Goal: Find specific page/section: Find specific page/section

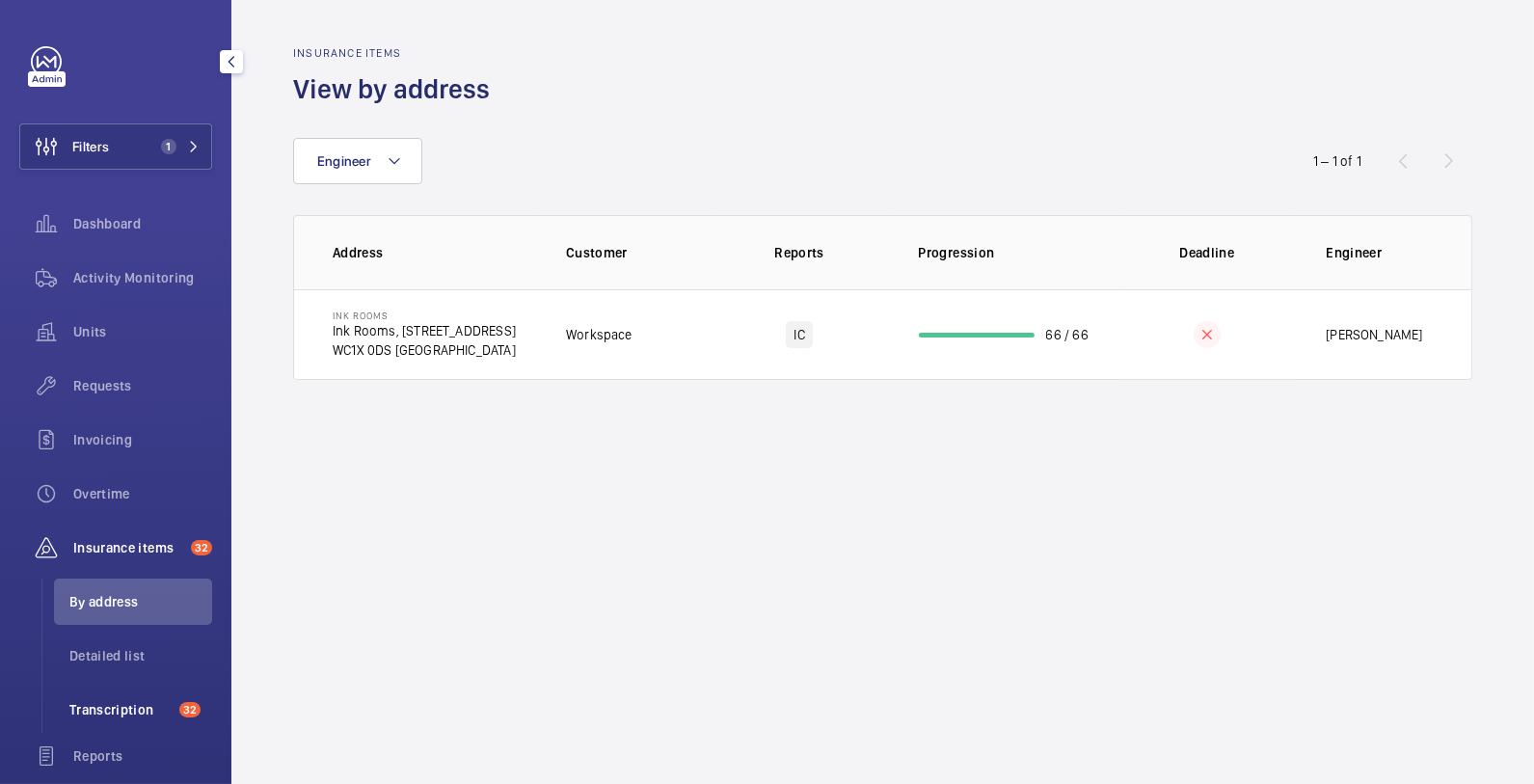
click at [132, 711] on span "Transcription" at bounding box center [120, 709] width 102 height 19
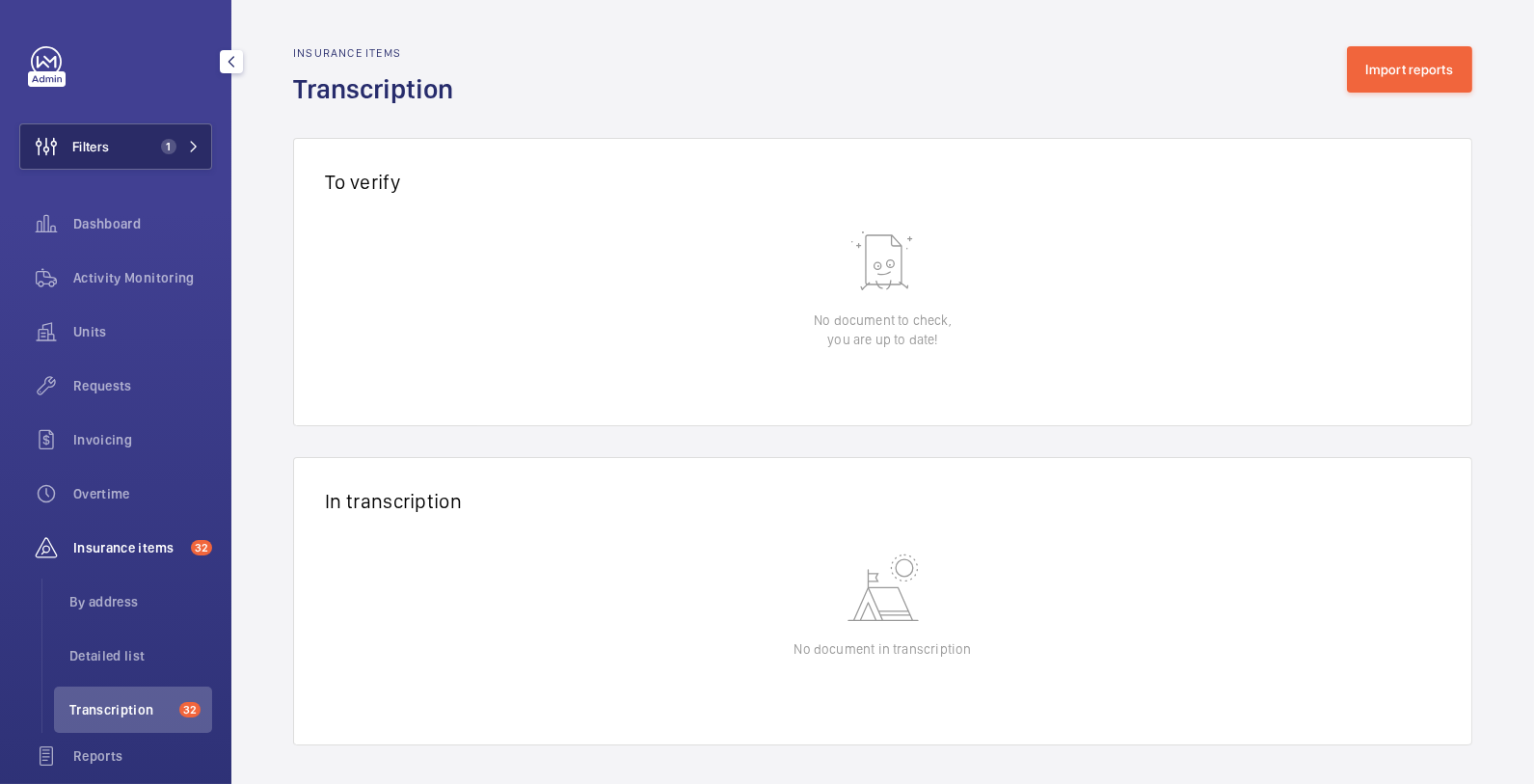
click at [127, 154] on button "Filters 1" at bounding box center [116, 147] width 193 height 47
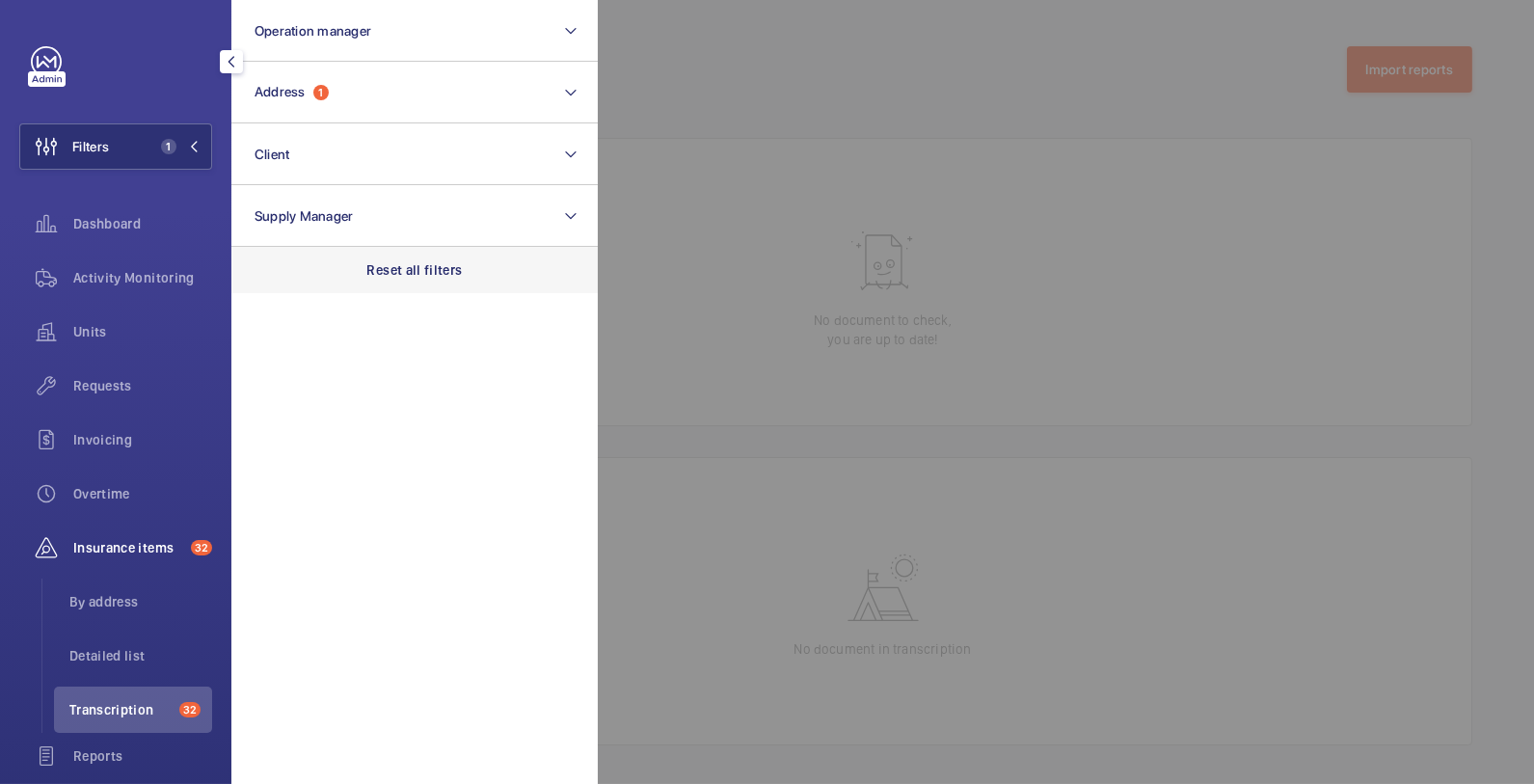
click at [432, 251] on div "Reset all filters" at bounding box center [414, 270] width 367 height 47
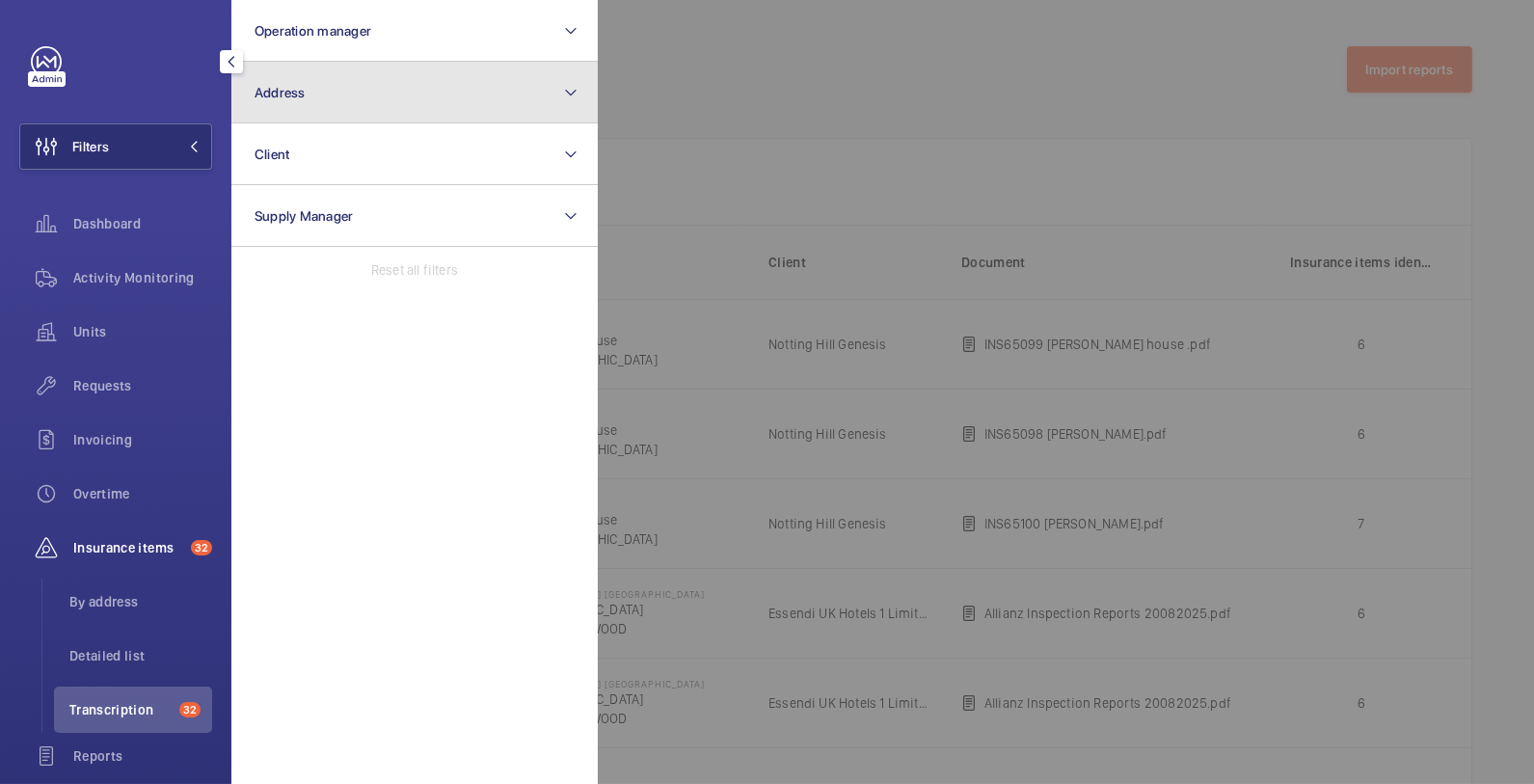
click at [514, 102] on button "Address" at bounding box center [414, 91] width 367 height 61
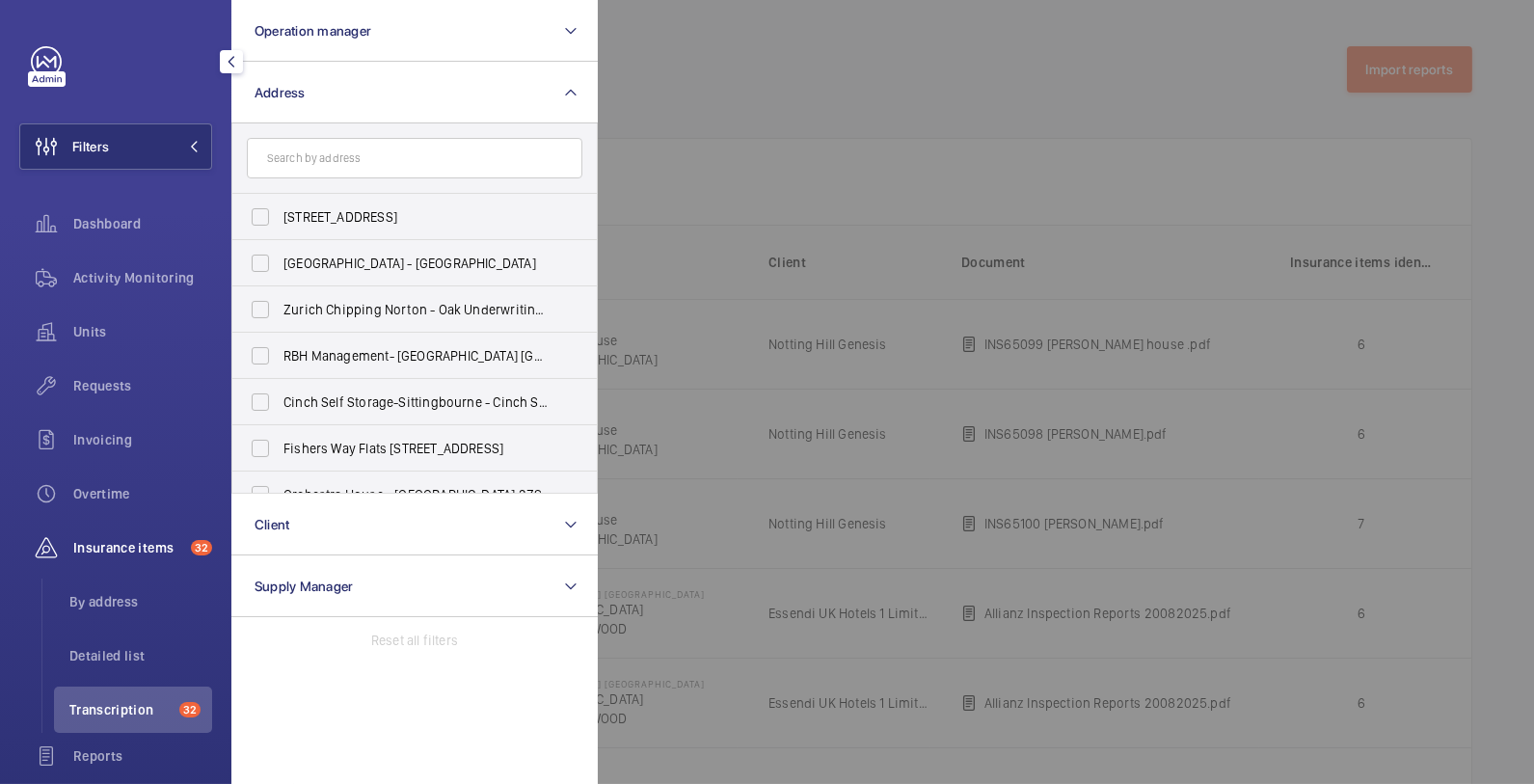
click at [511, 171] on input "text" at bounding box center [414, 159] width 336 height 41
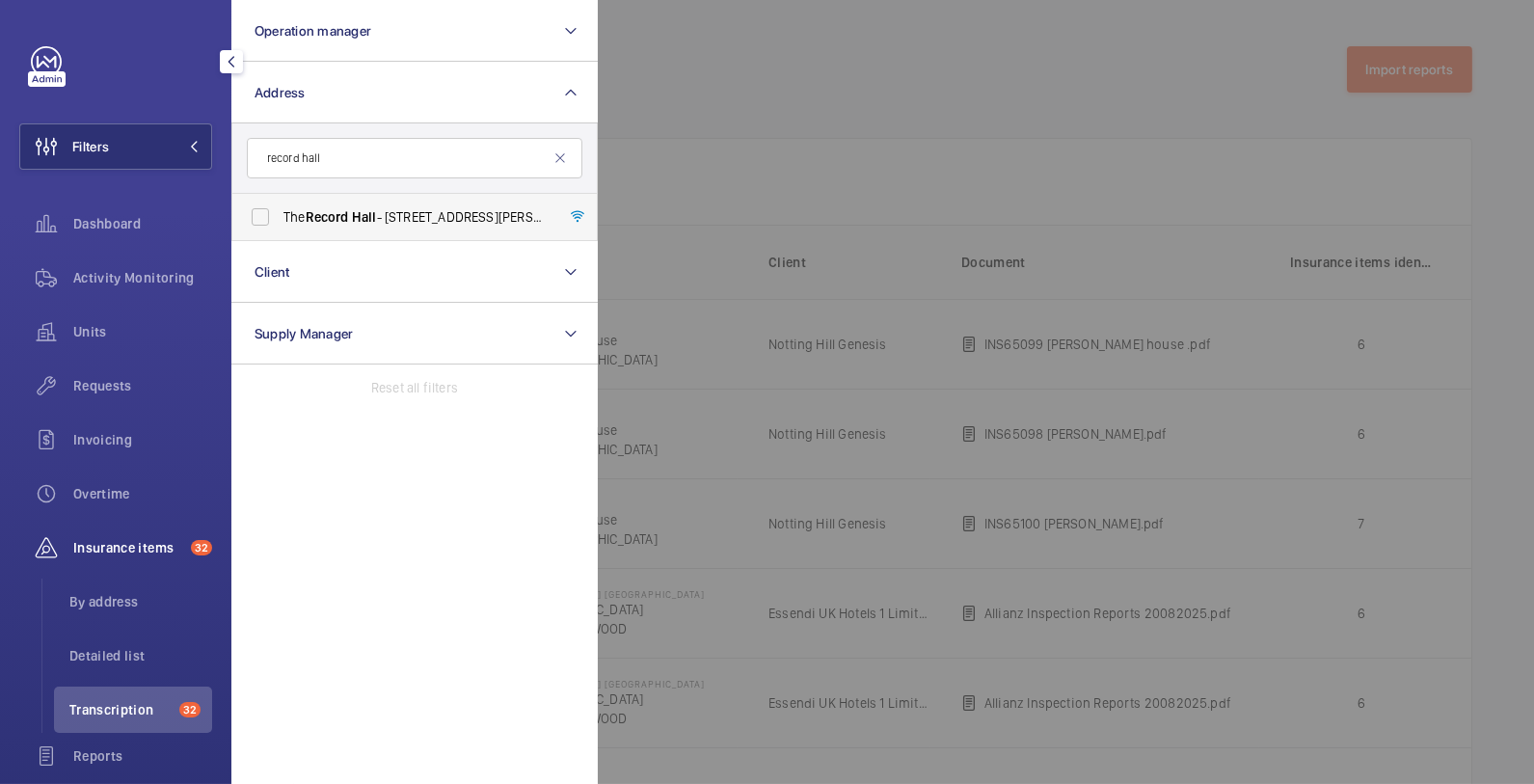
type input "record hall"
click at [452, 227] on label "The Record Hall - [STREET_ADDRESS][PERSON_NAME]" at bounding box center [400, 217] width 336 height 47
click at [279, 227] on input "The Record Hall - [STREET_ADDRESS][PERSON_NAME]" at bounding box center [261, 217] width 39 height 39
checkbox input "true"
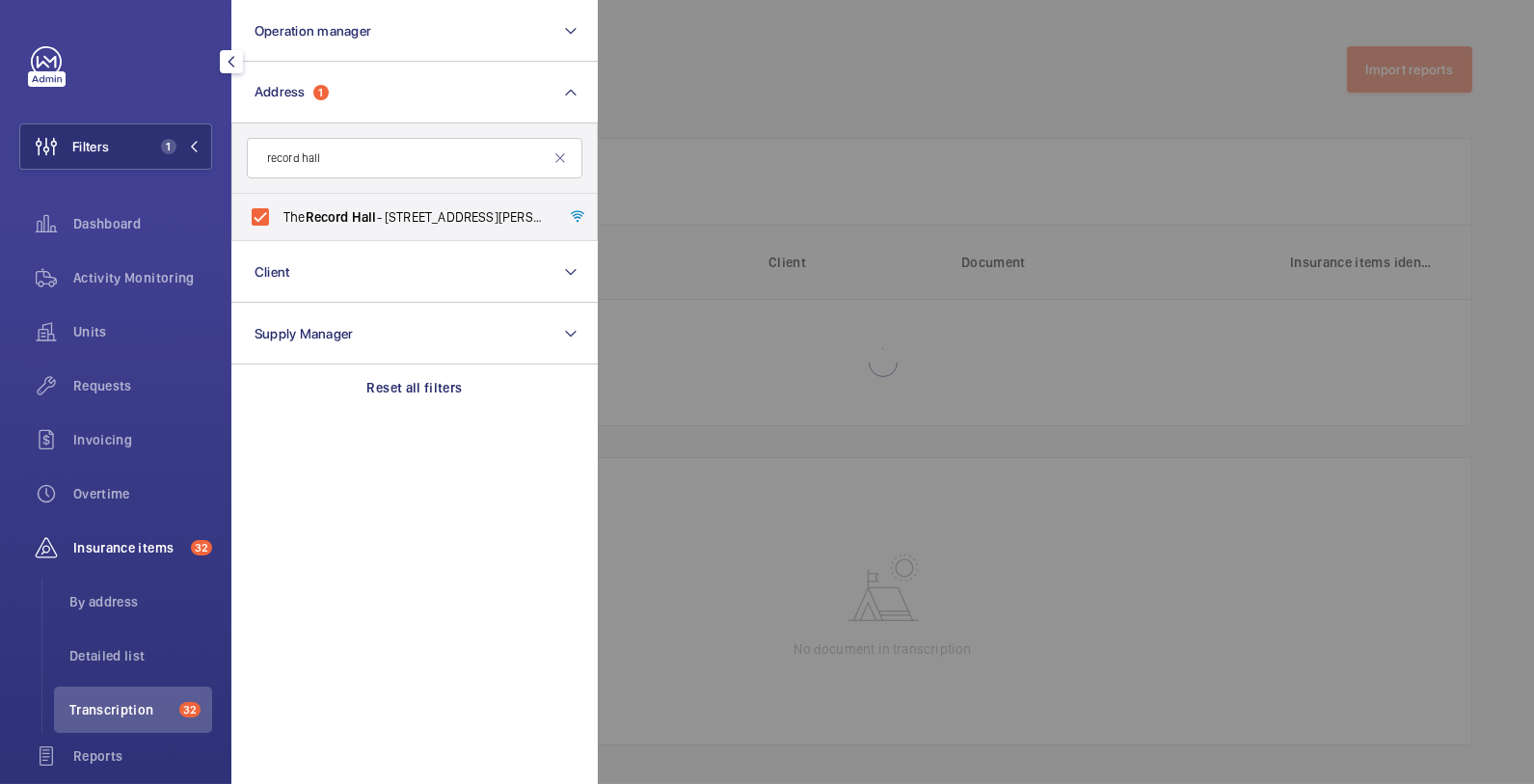
click at [663, 185] on div at bounding box center [1364, 392] width 1534 height 784
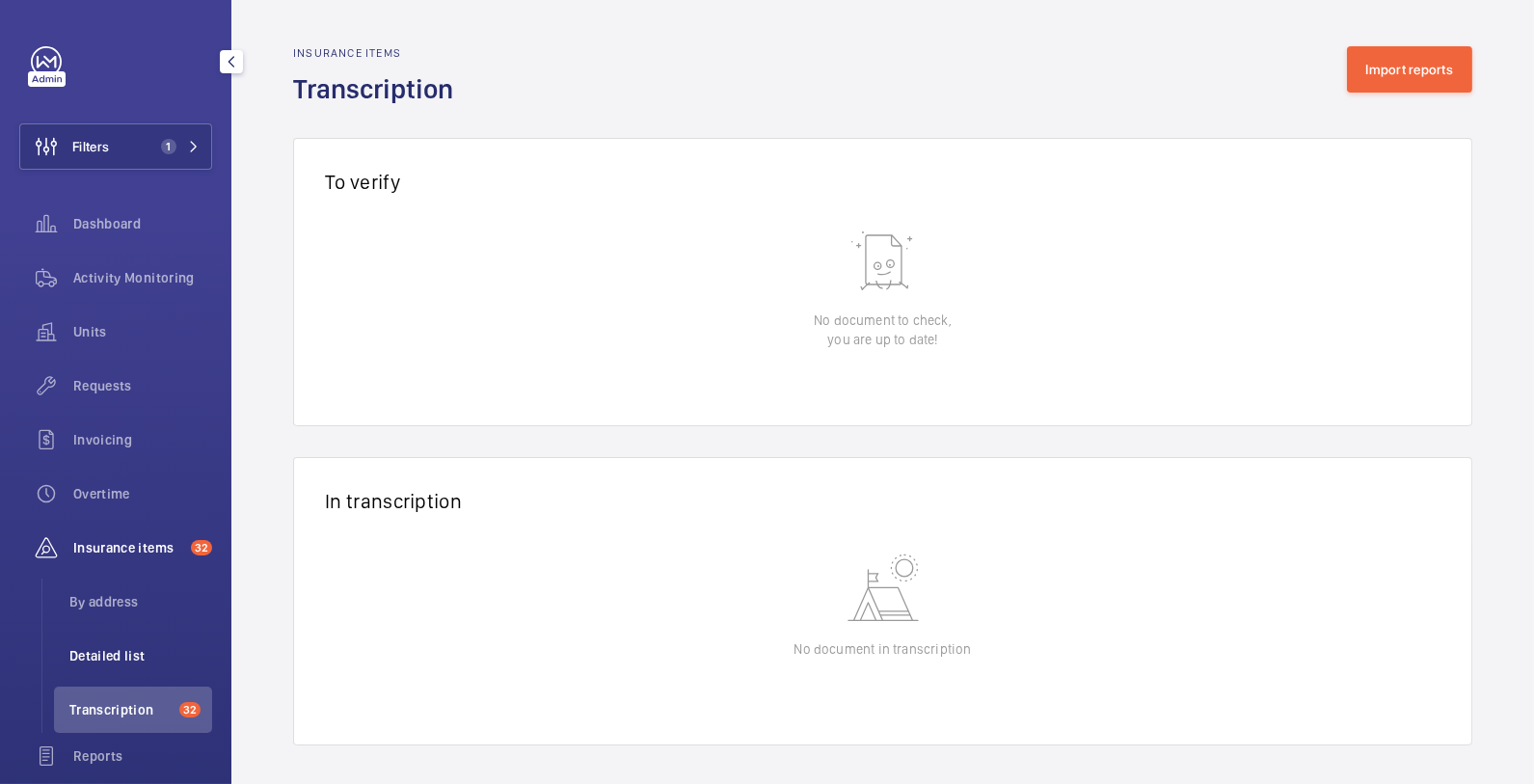
click at [101, 644] on li "Detailed list" at bounding box center [132, 656] width 159 height 47
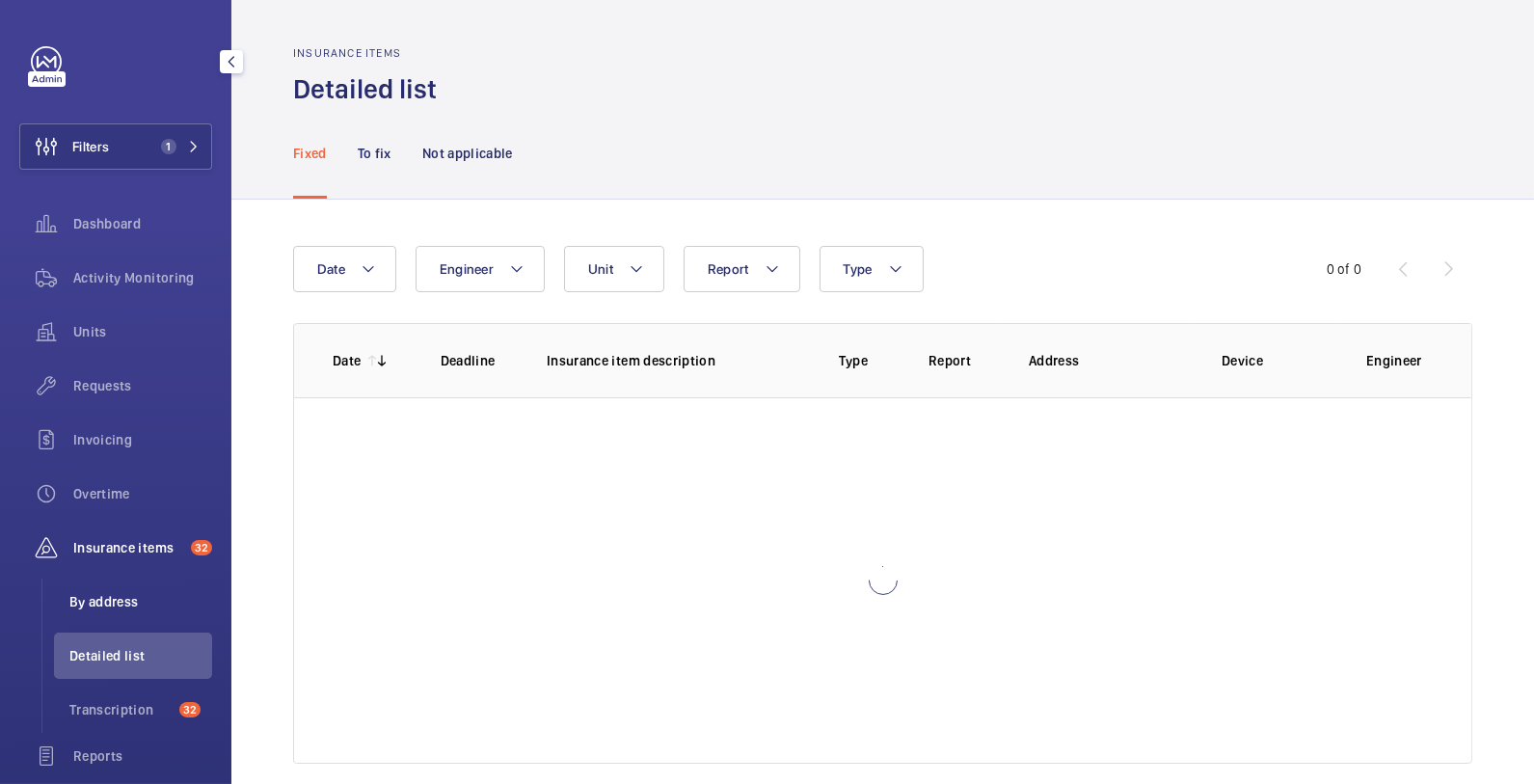
click at [124, 605] on span "By address" at bounding box center [140, 601] width 143 height 19
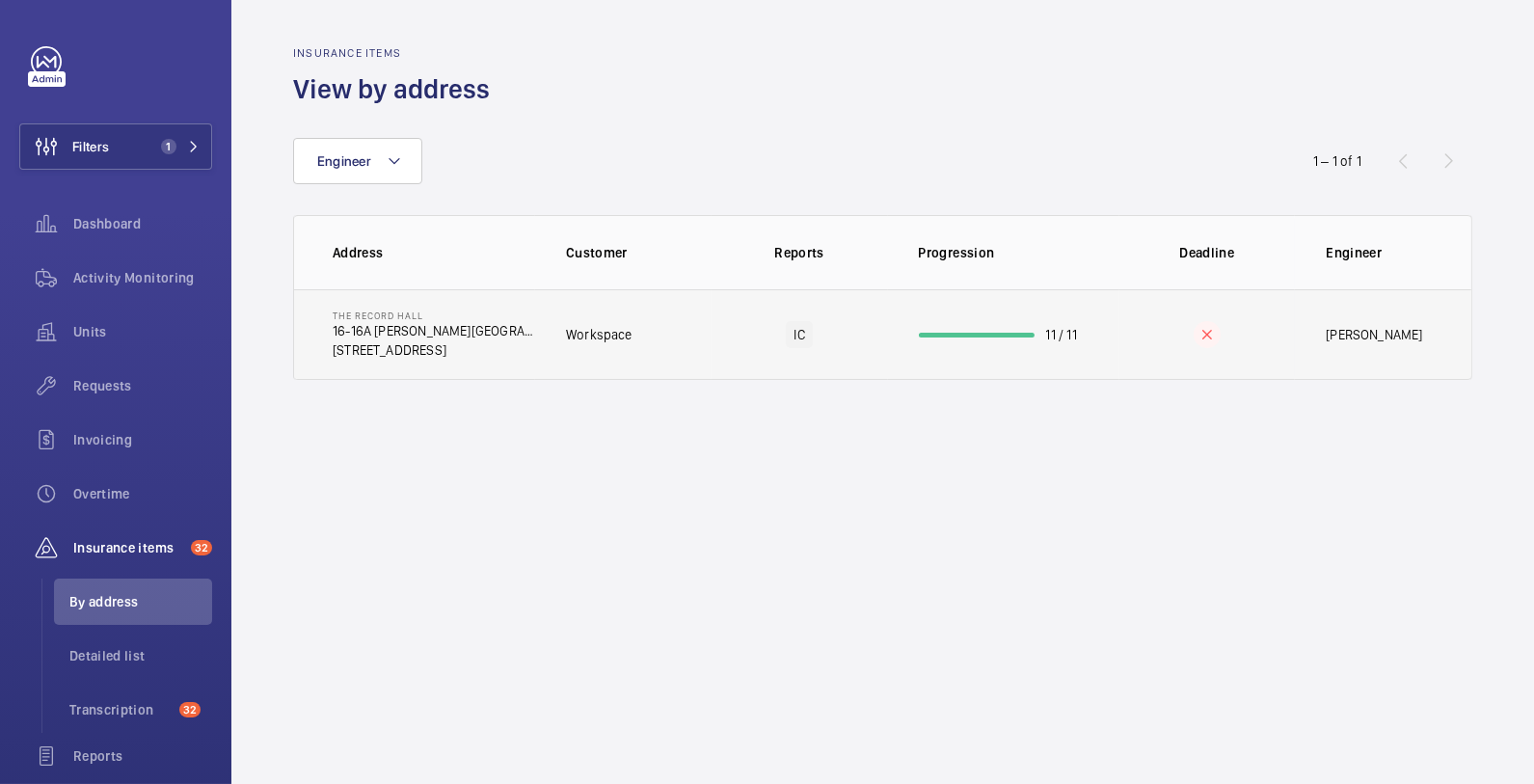
click at [530, 333] on td "The Record Hall [STREET_ADDRESS][PERSON_NAME]" at bounding box center [414, 334] width 241 height 90
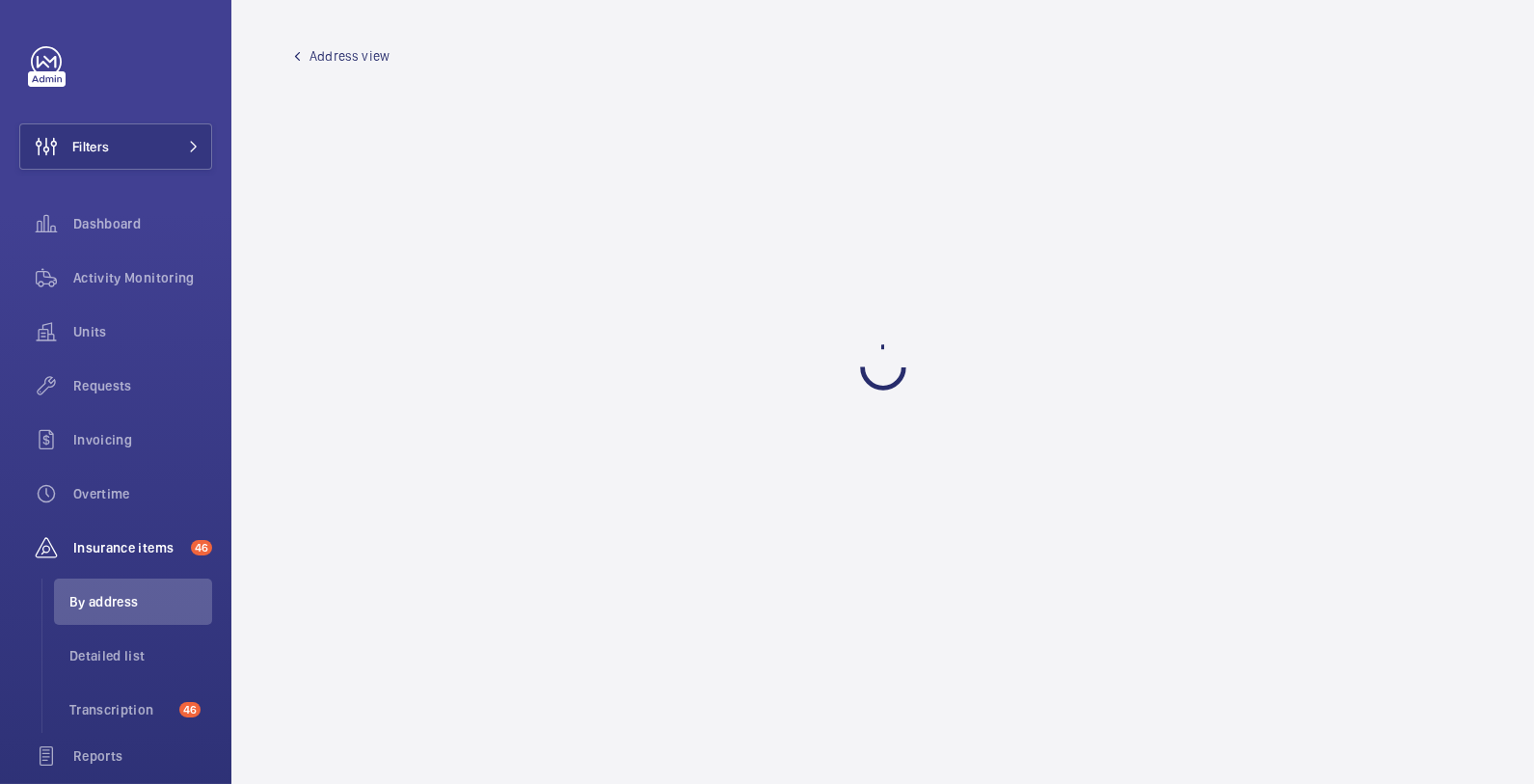
click at [316, 52] on span "Address view" at bounding box center [349, 56] width 80 height 19
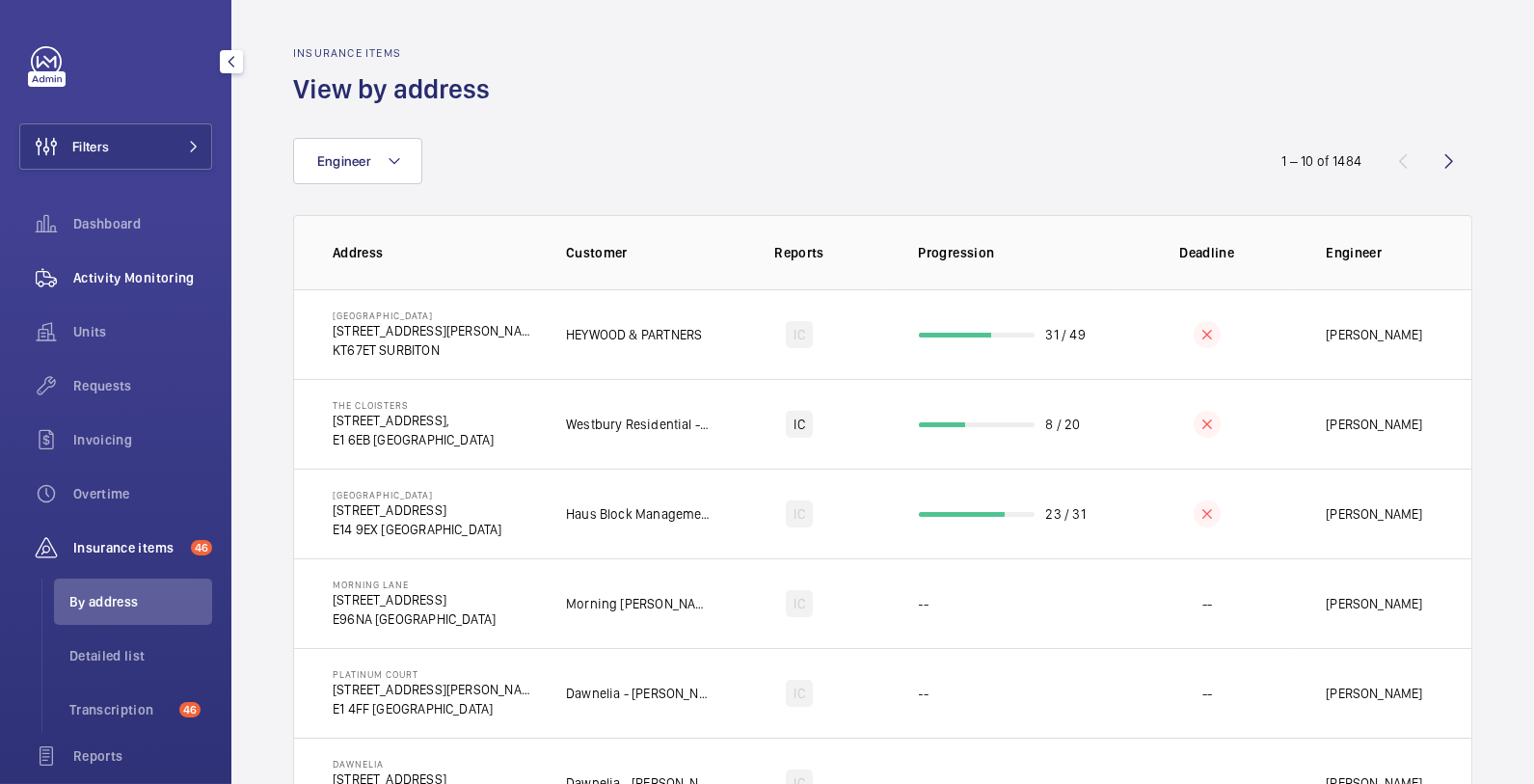
click at [109, 284] on span "Activity Monitoring" at bounding box center [142, 277] width 139 height 19
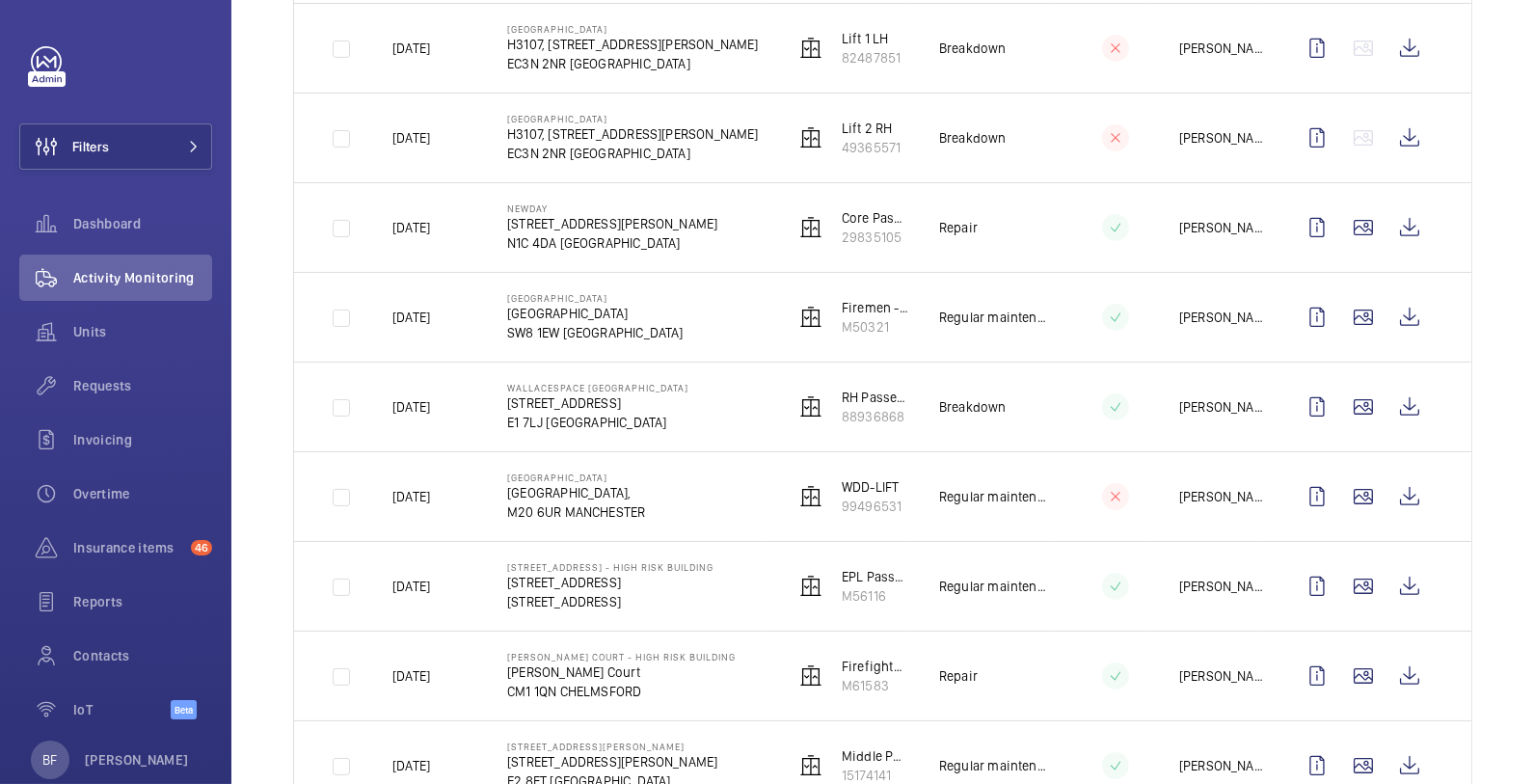
scroll to position [1025, 0]
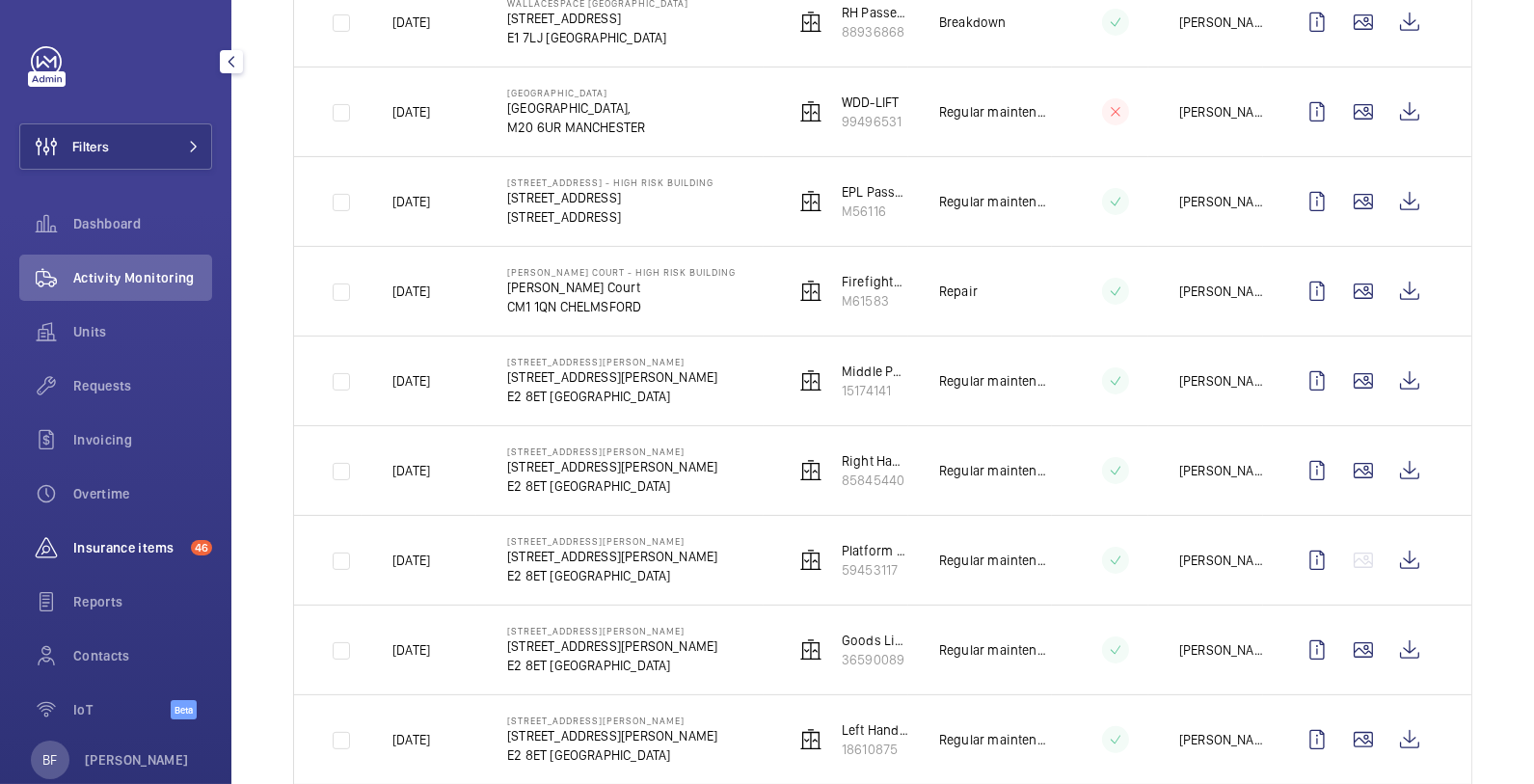
click at [104, 549] on span "Insurance items" at bounding box center [127, 548] width 110 height 19
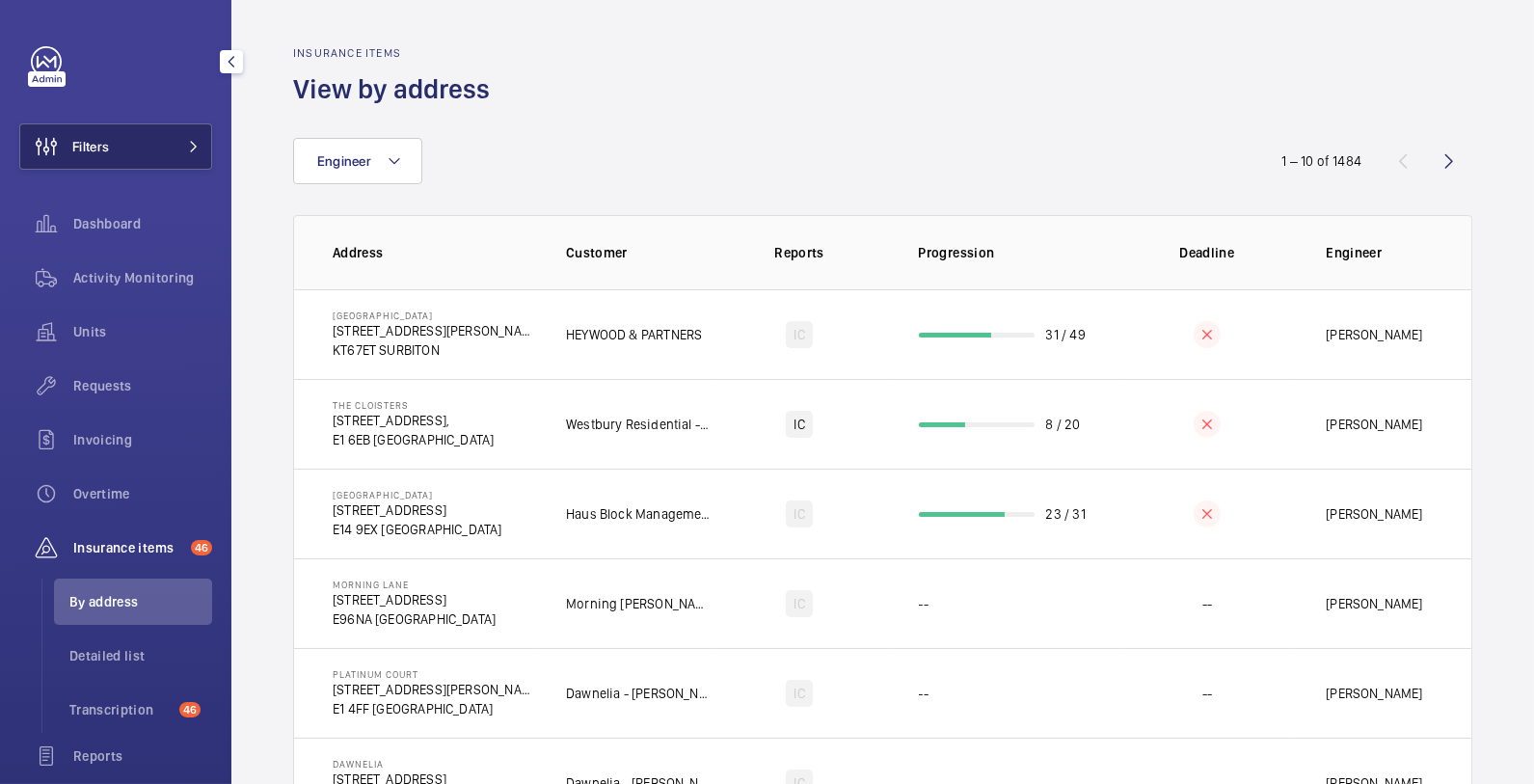
click at [147, 155] on button "Filters" at bounding box center [116, 147] width 193 height 47
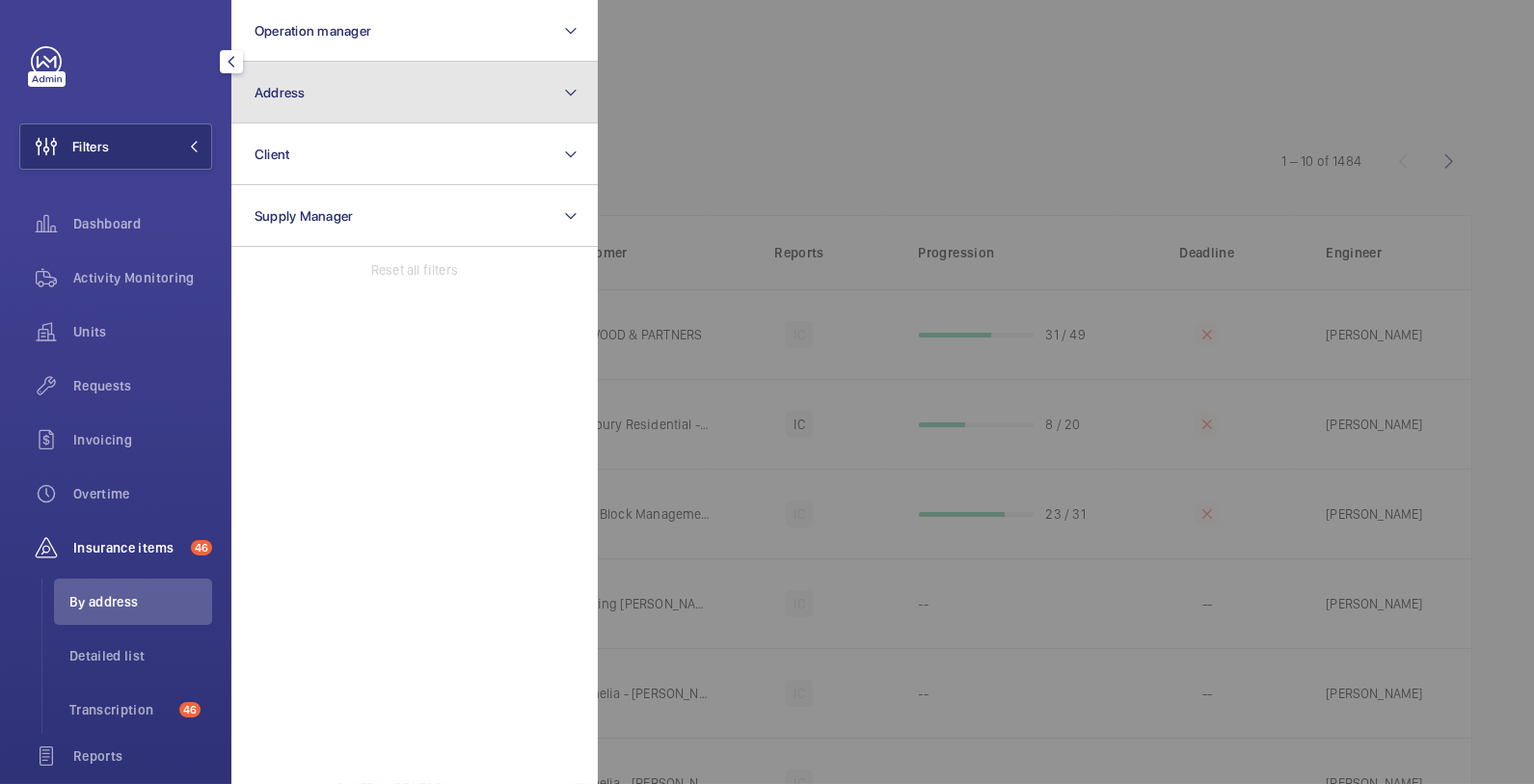
click at [331, 82] on button "Address" at bounding box center [414, 91] width 367 height 61
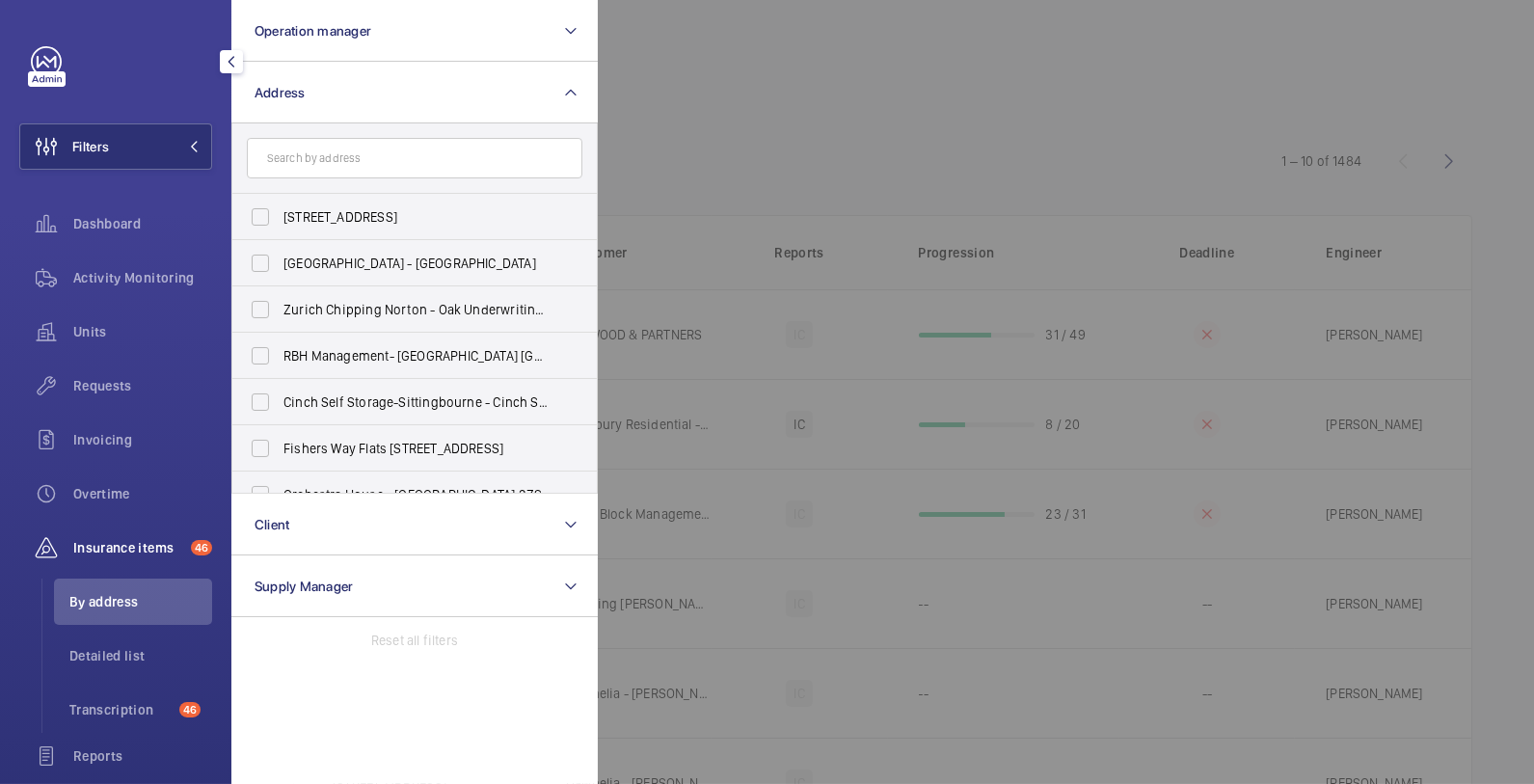
click at [339, 157] on input "text" at bounding box center [414, 159] width 336 height 41
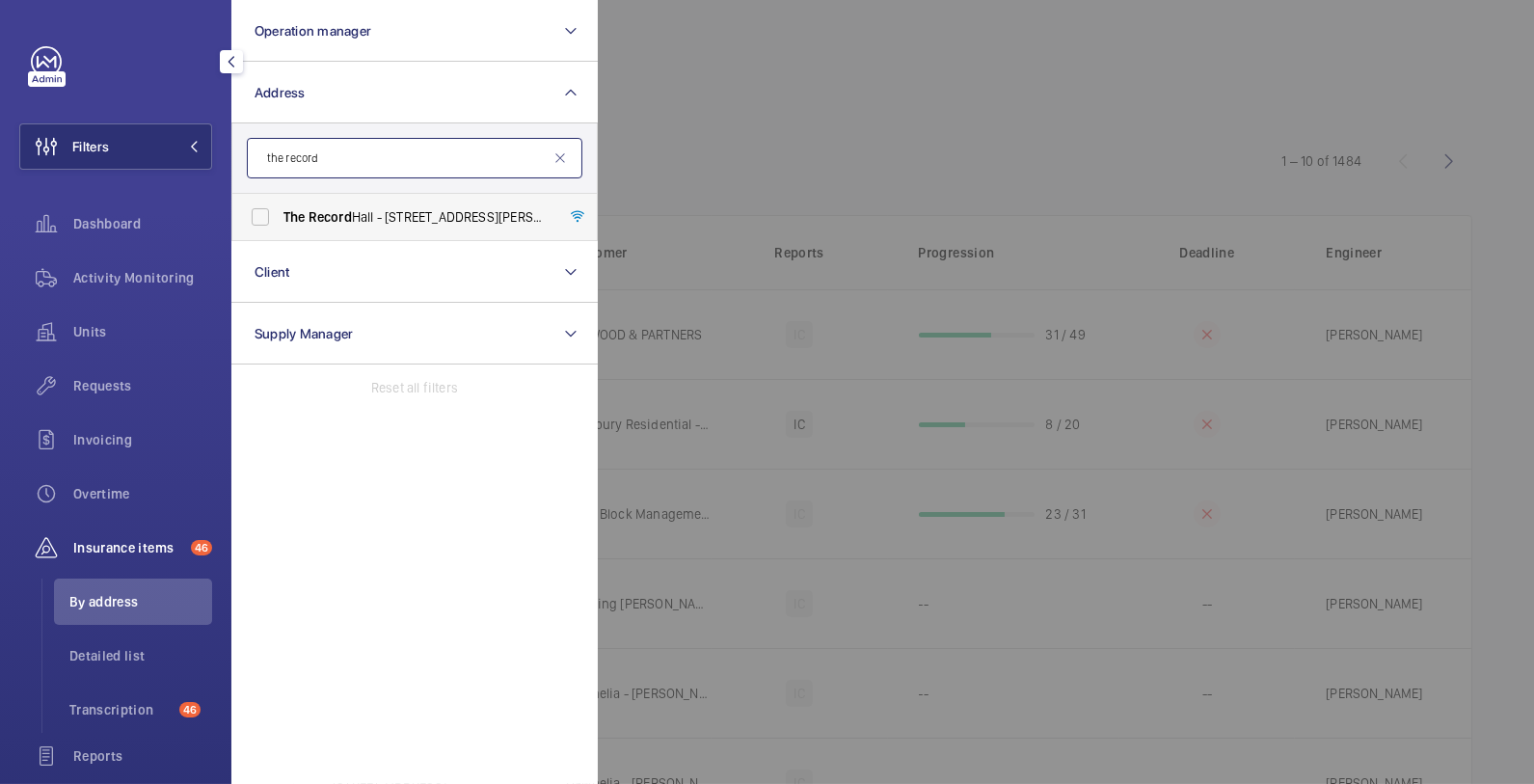
type input "the record"
click at [272, 220] on label "The Record Hall - 16-16A Baldwin's Gardens, LONDON EC1N 7RJ" at bounding box center [400, 217] width 336 height 47
click at [272, 220] on input "The Record Hall - 16-16A Baldwin's Gardens, LONDON EC1N 7RJ" at bounding box center [261, 217] width 39 height 39
checkbox input "true"
click at [823, 75] on div at bounding box center [1364, 392] width 1534 height 784
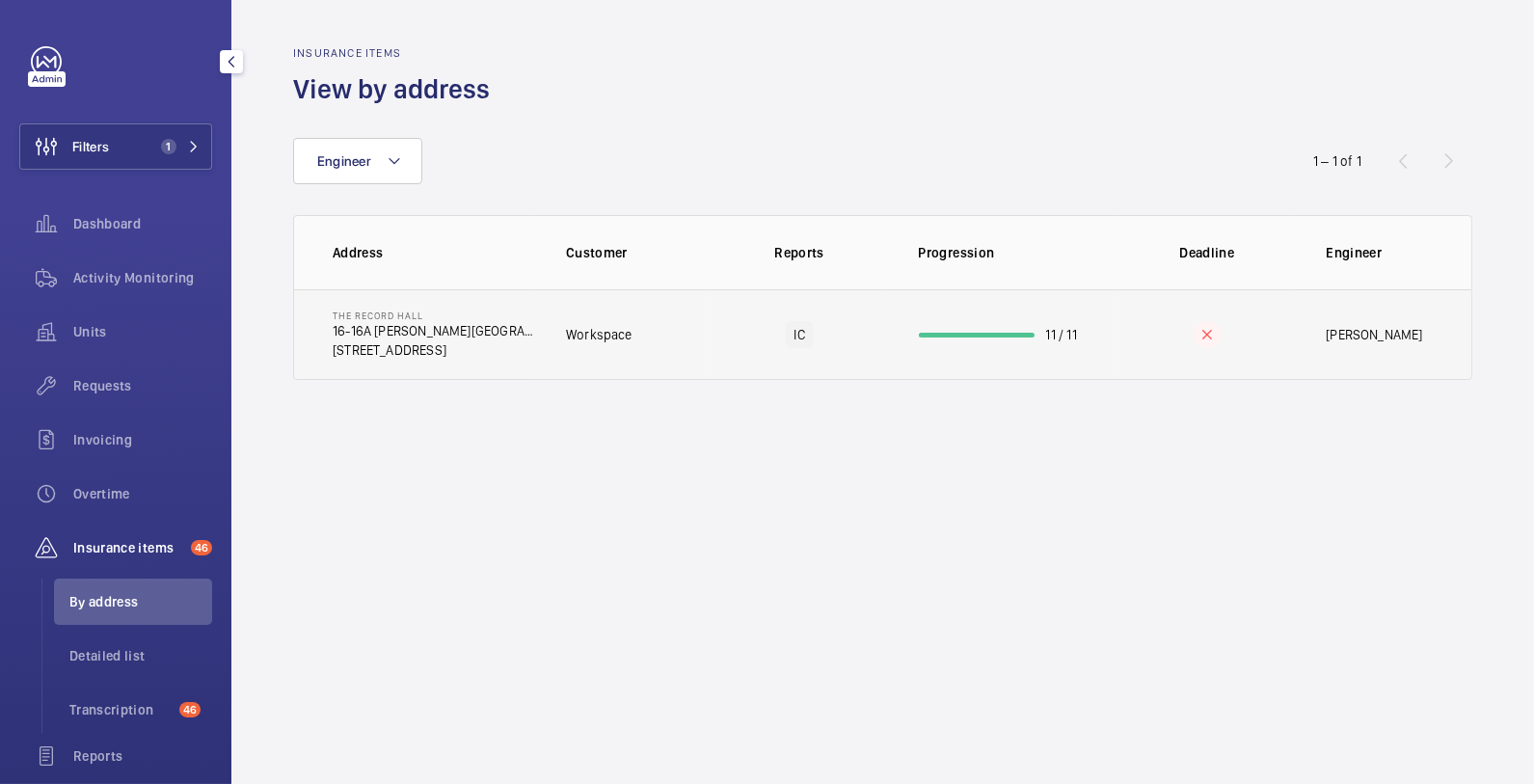
click at [519, 348] on td "The Record Hall [STREET_ADDRESS][PERSON_NAME]" at bounding box center [414, 334] width 241 height 90
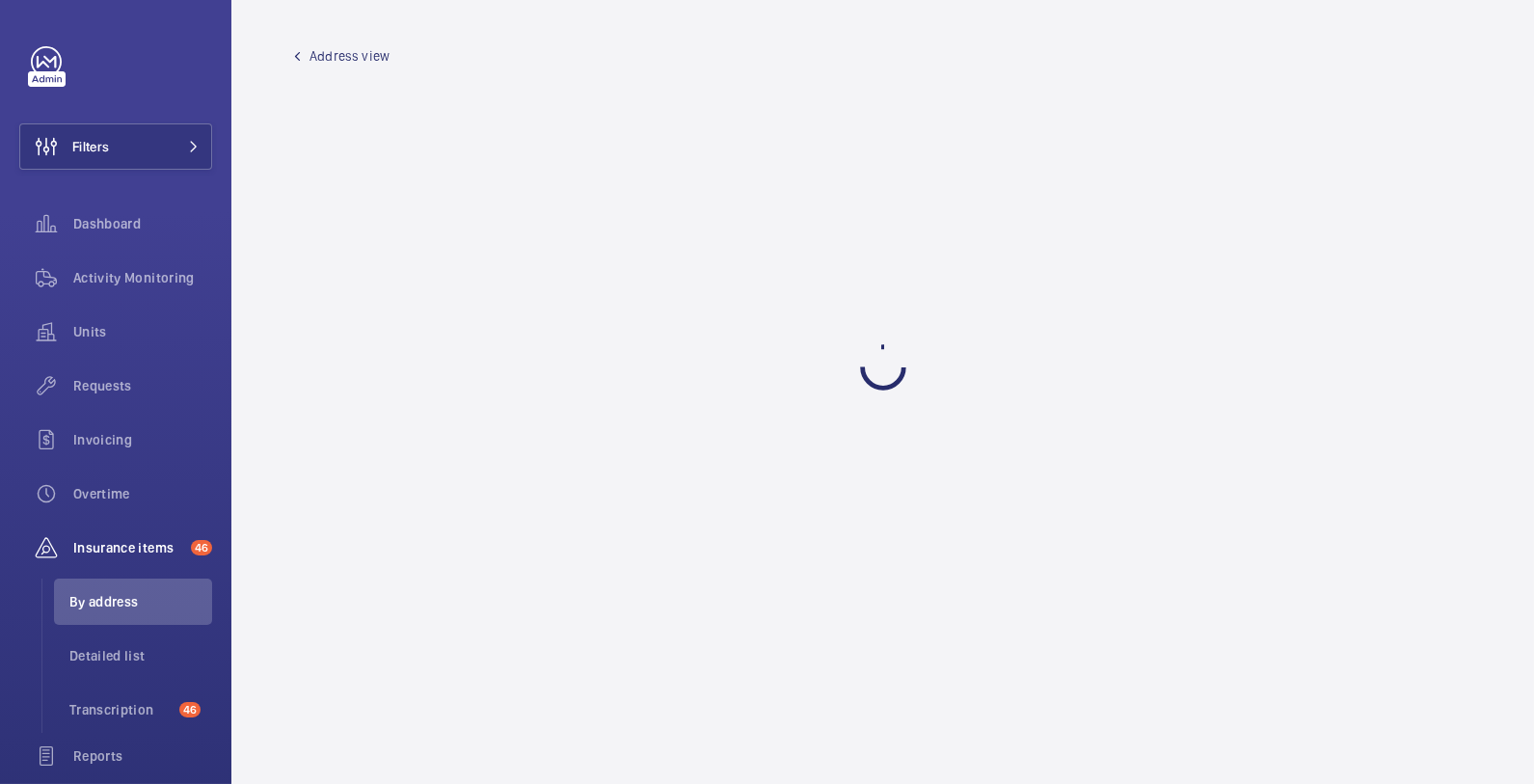
click at [890, 276] on wm-front-admin-audit-building-devices "Address view" at bounding box center [882, 392] width 1302 height 784
click at [105, 703] on span "Transcription" at bounding box center [120, 709] width 102 height 19
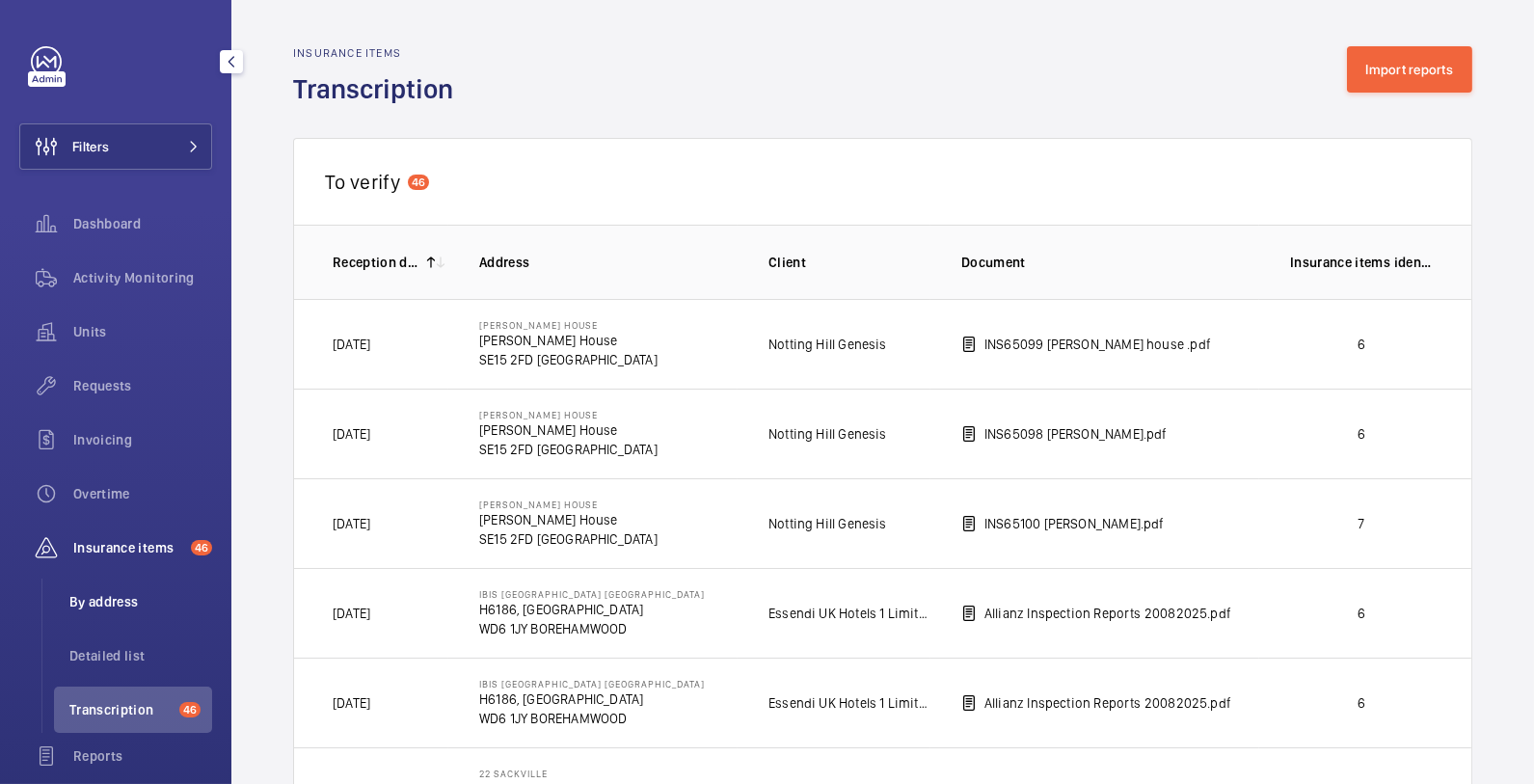
click at [121, 605] on span "By address" at bounding box center [140, 601] width 143 height 19
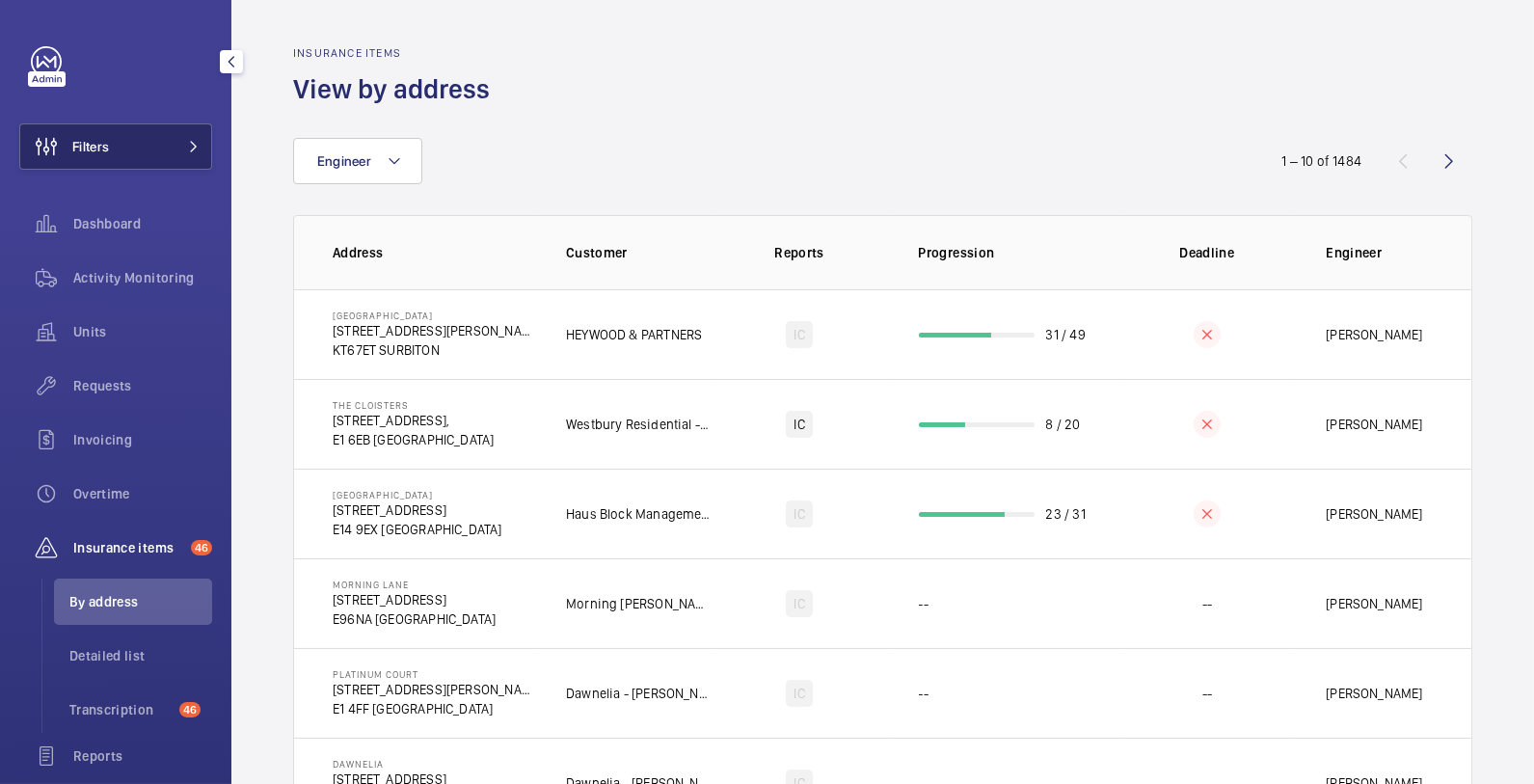
click at [155, 144] on button "Filters" at bounding box center [116, 147] width 193 height 47
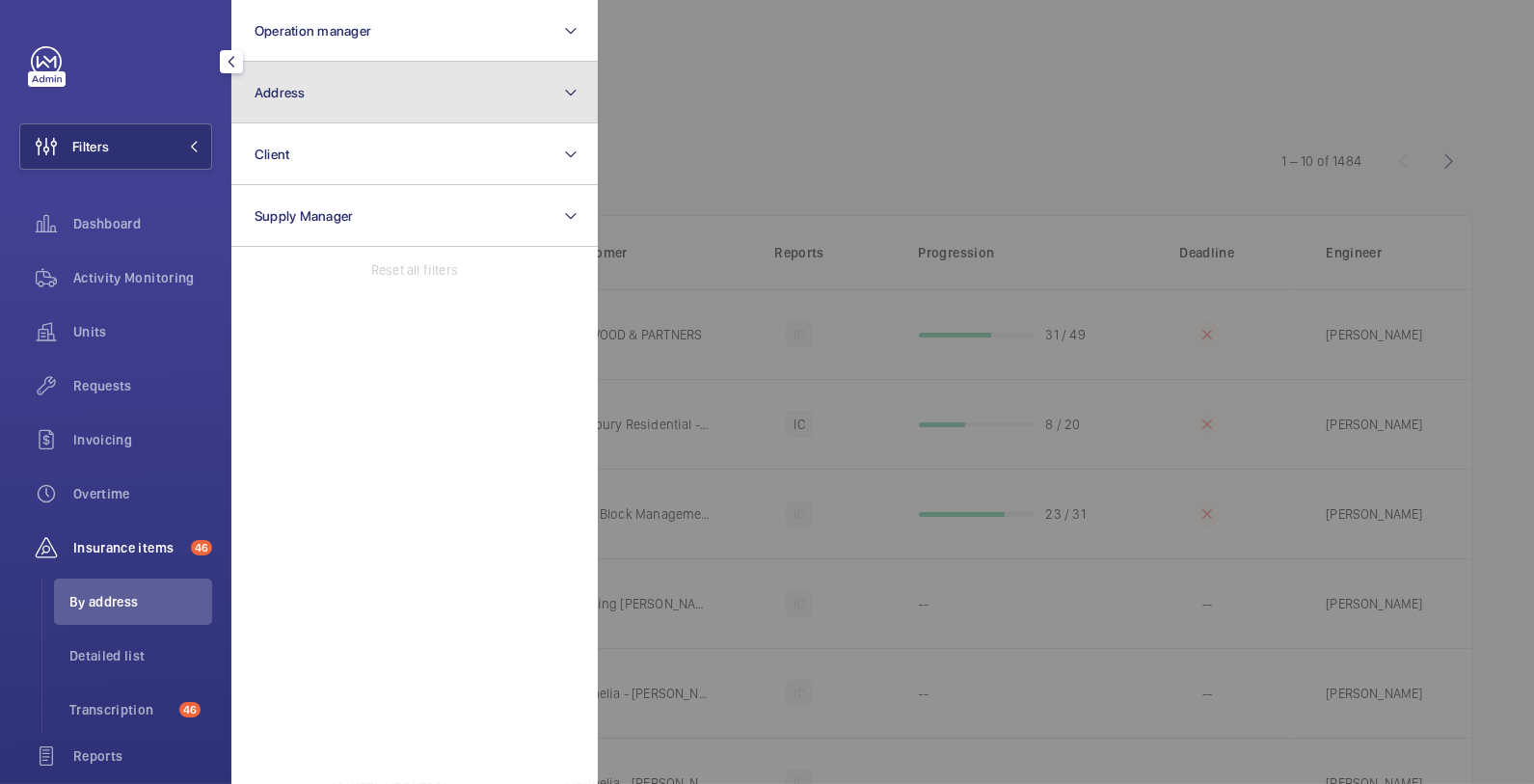
click at [414, 95] on button "Address" at bounding box center [414, 91] width 367 height 61
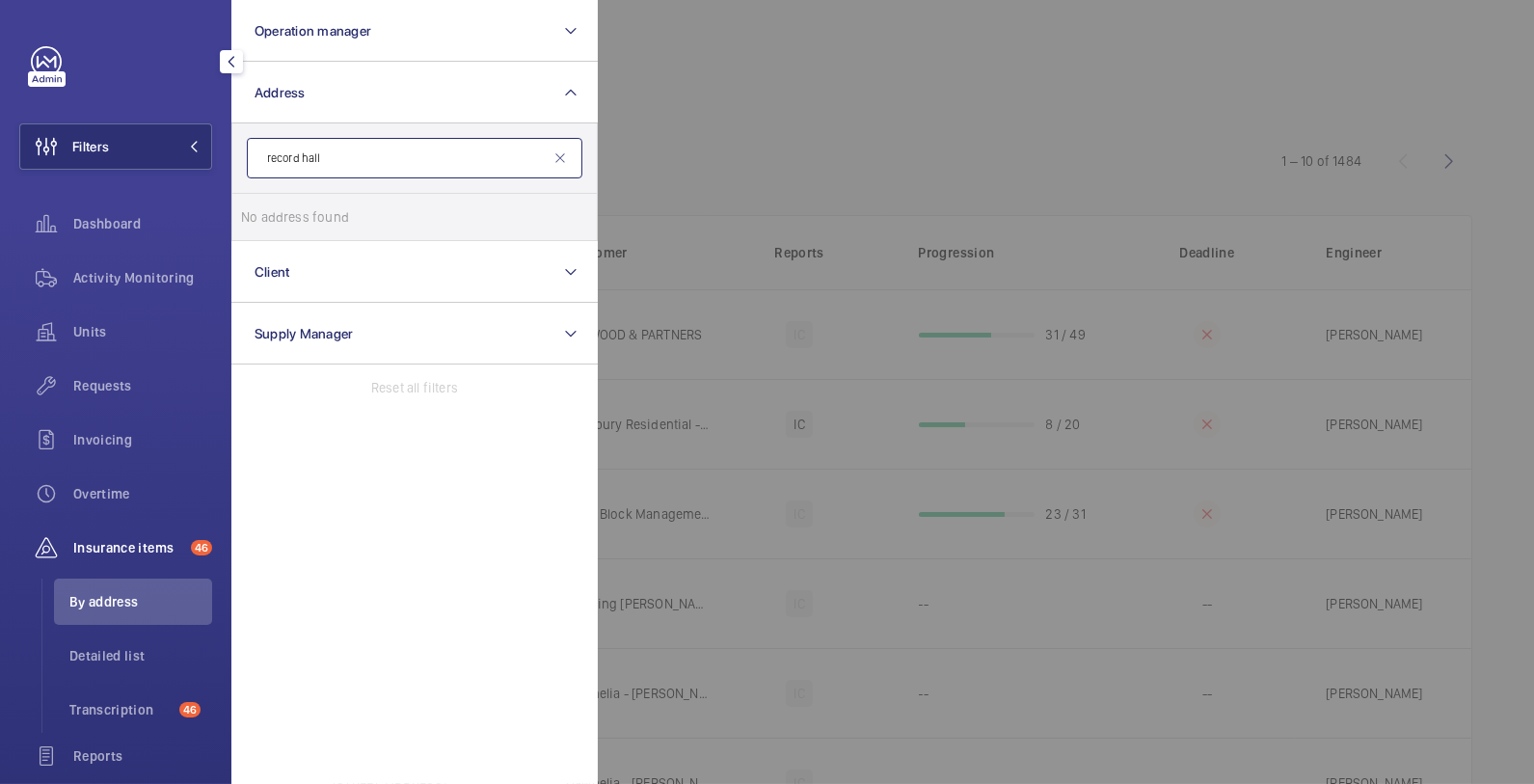
click at [344, 176] on input "record hall" at bounding box center [414, 159] width 336 height 41
click at [270, 160] on input "record hall" at bounding box center [414, 159] width 336 height 41
click at [334, 159] on input "Record hall" at bounding box center [414, 159] width 336 height 41
click at [266, 158] on input "Record hall" at bounding box center [414, 159] width 336 height 41
type input "The Record hall"
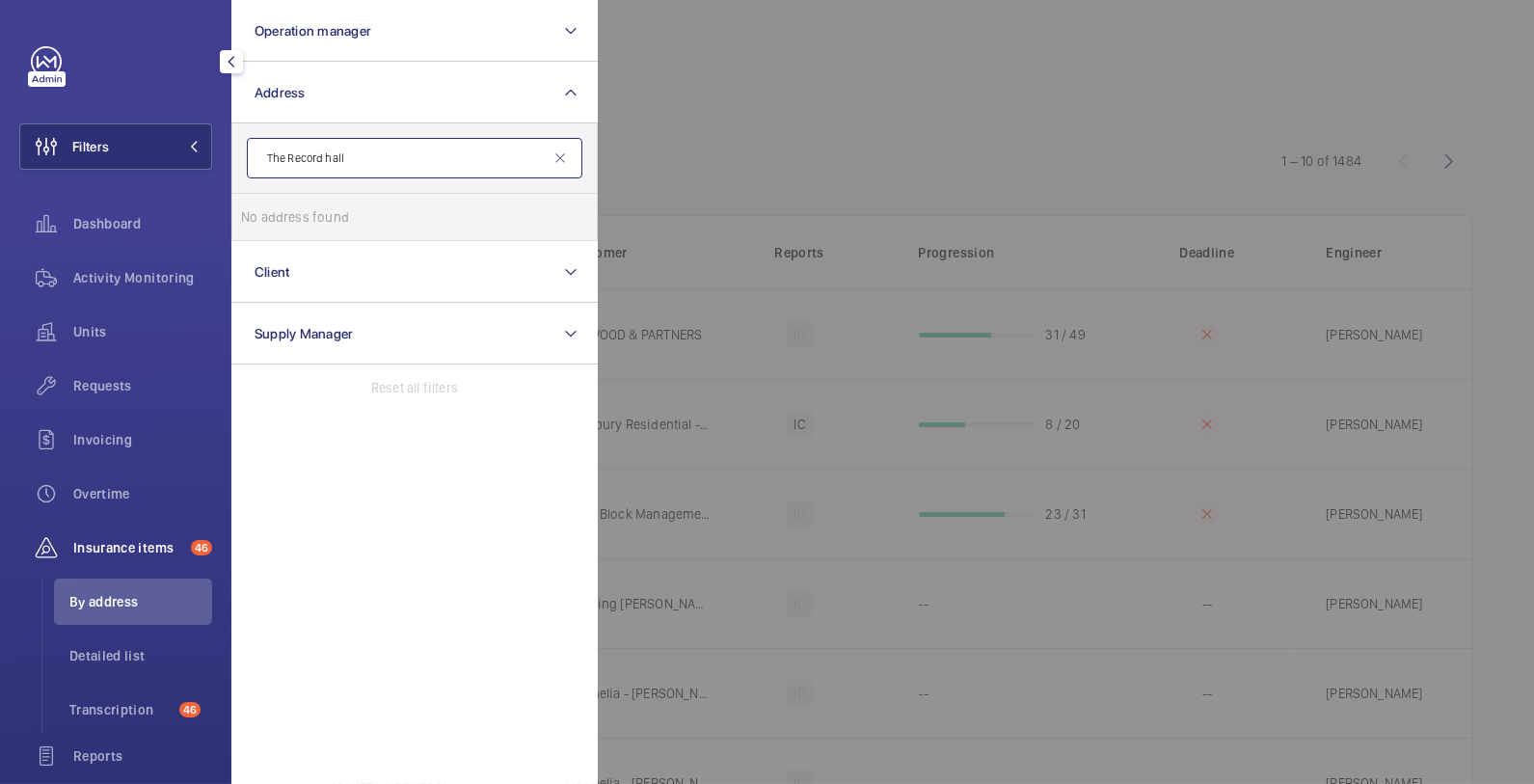
click at [352, 160] on input "The Record hall" at bounding box center [414, 159] width 336 height 41
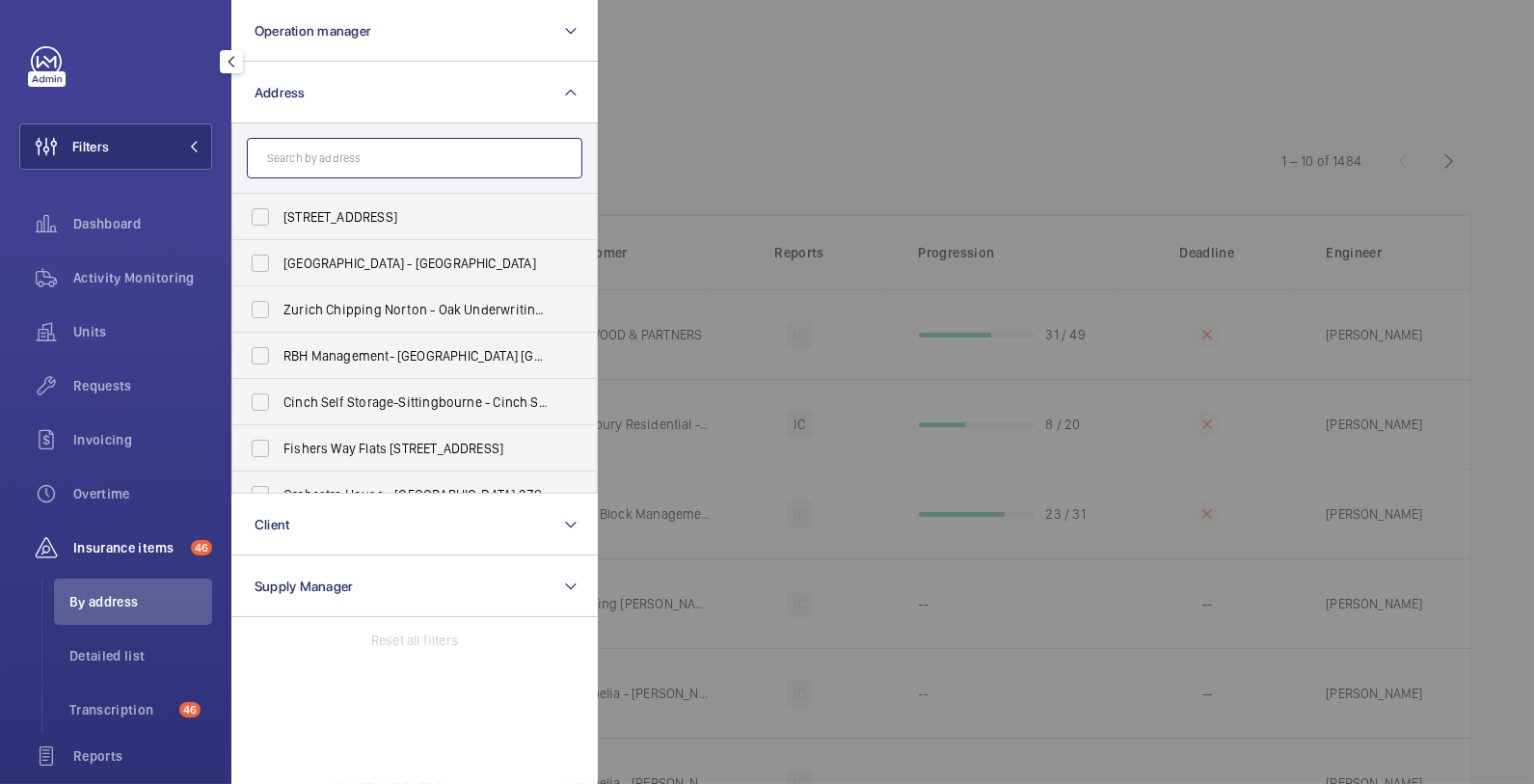
type input "t"
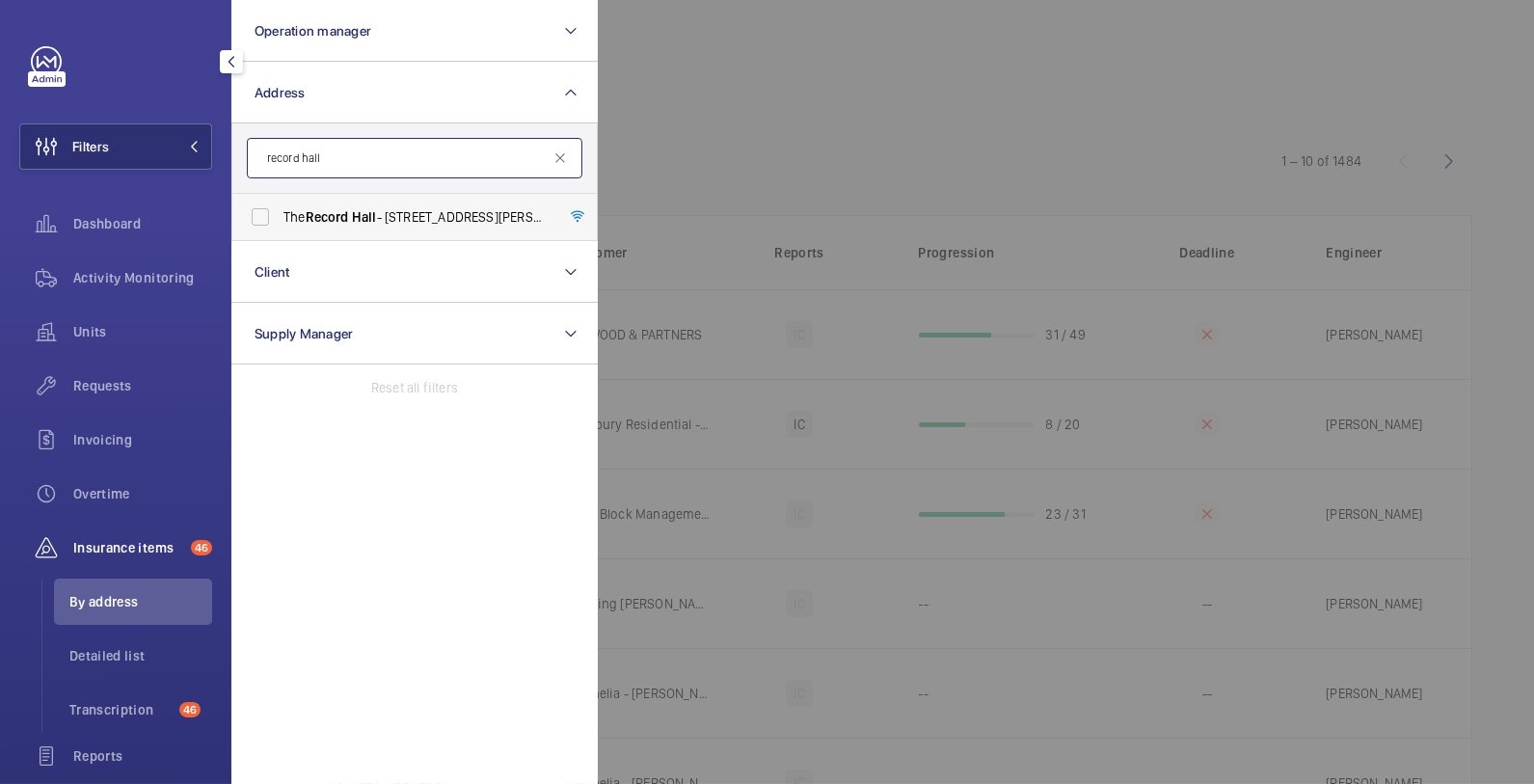
type input "record hall"
click at [363, 223] on span "Hall" at bounding box center [365, 217] width 25 height 16
click at [279, 223] on input "The Record Hall - [STREET_ADDRESS][PERSON_NAME]" at bounding box center [261, 217] width 39 height 39
checkbox input "true"
click at [688, 179] on div at bounding box center [1364, 392] width 1534 height 784
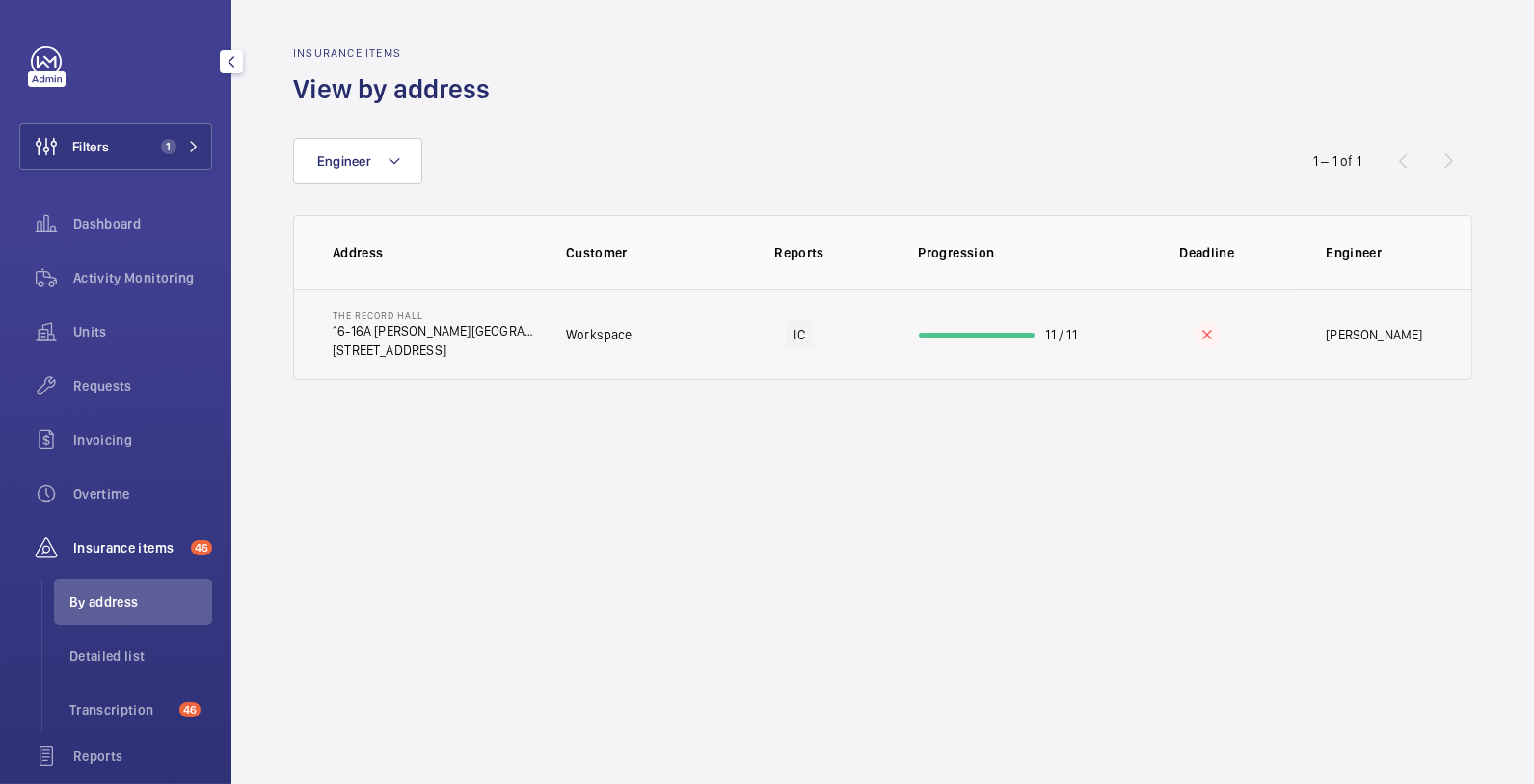
click at [521, 355] on td "The Record Hall [STREET_ADDRESS][PERSON_NAME]" at bounding box center [414, 334] width 241 height 90
